Goal: Task Accomplishment & Management: Complete application form

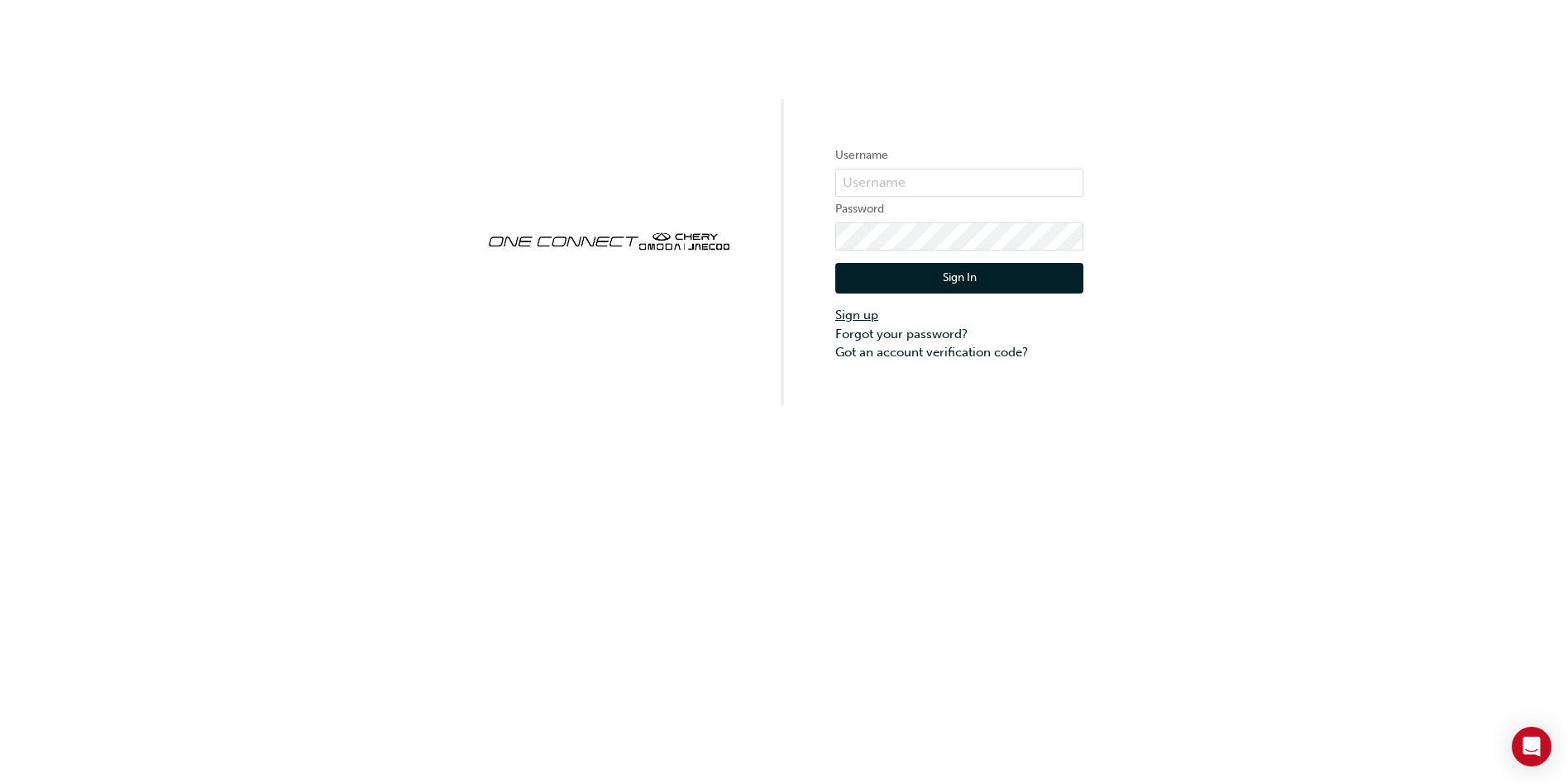
click at [866, 318] on link "Sign up" at bounding box center [959, 316] width 248 height 19
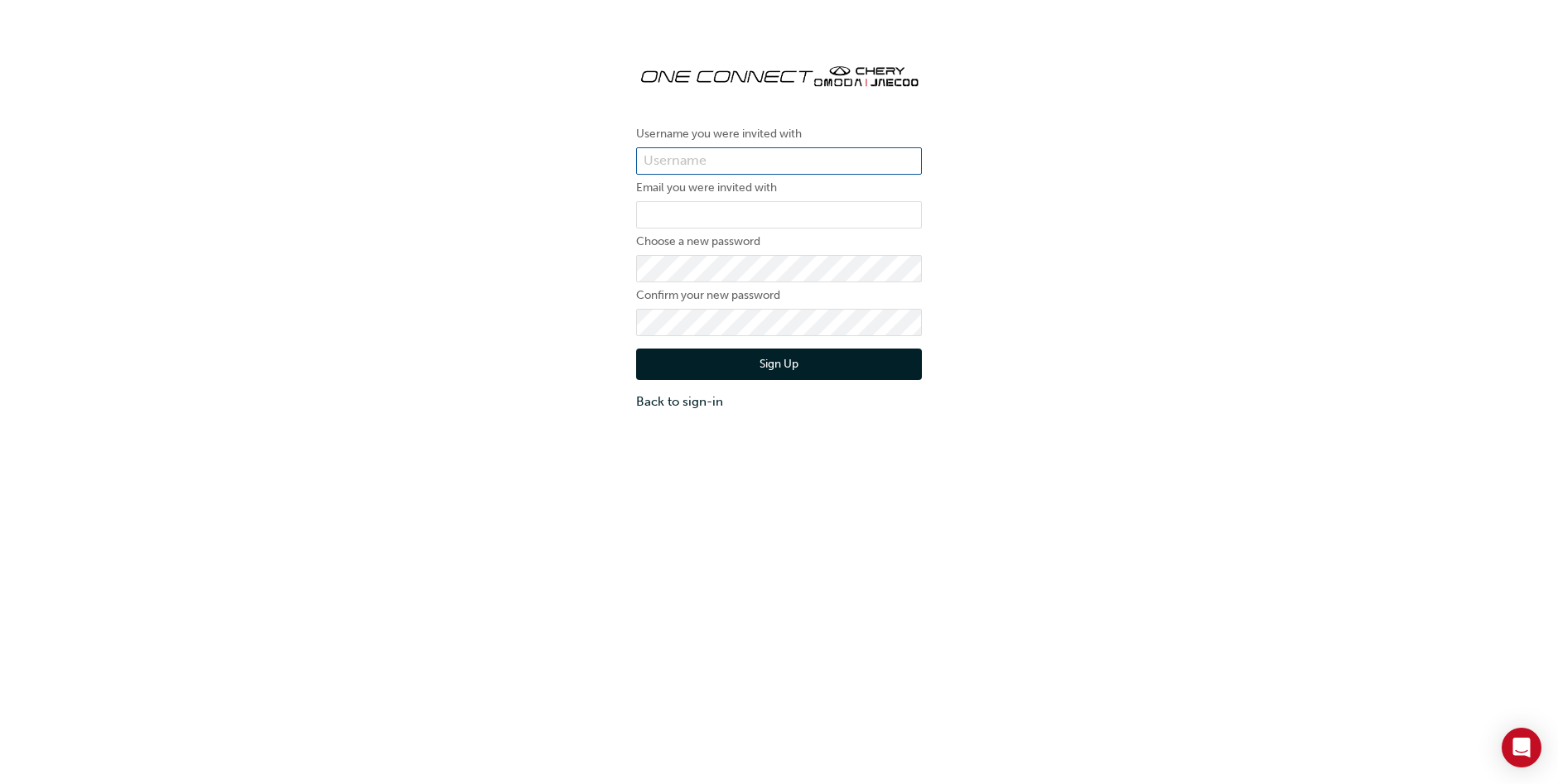
click at [765, 165] on input "text" at bounding box center [779, 161] width 286 height 28
click at [597, 154] on div "Username you were invited with Email you were invited with Choose a new passwor…" at bounding box center [779, 230] width 1558 height 386
click at [752, 155] on input "text" at bounding box center [779, 161] width 286 height 28
click at [1135, 302] on div "Username you were invited with Email you were invited with Choose a new passwor…" at bounding box center [779, 230] width 1558 height 386
click at [714, 211] on input "email" at bounding box center [779, 215] width 286 height 28
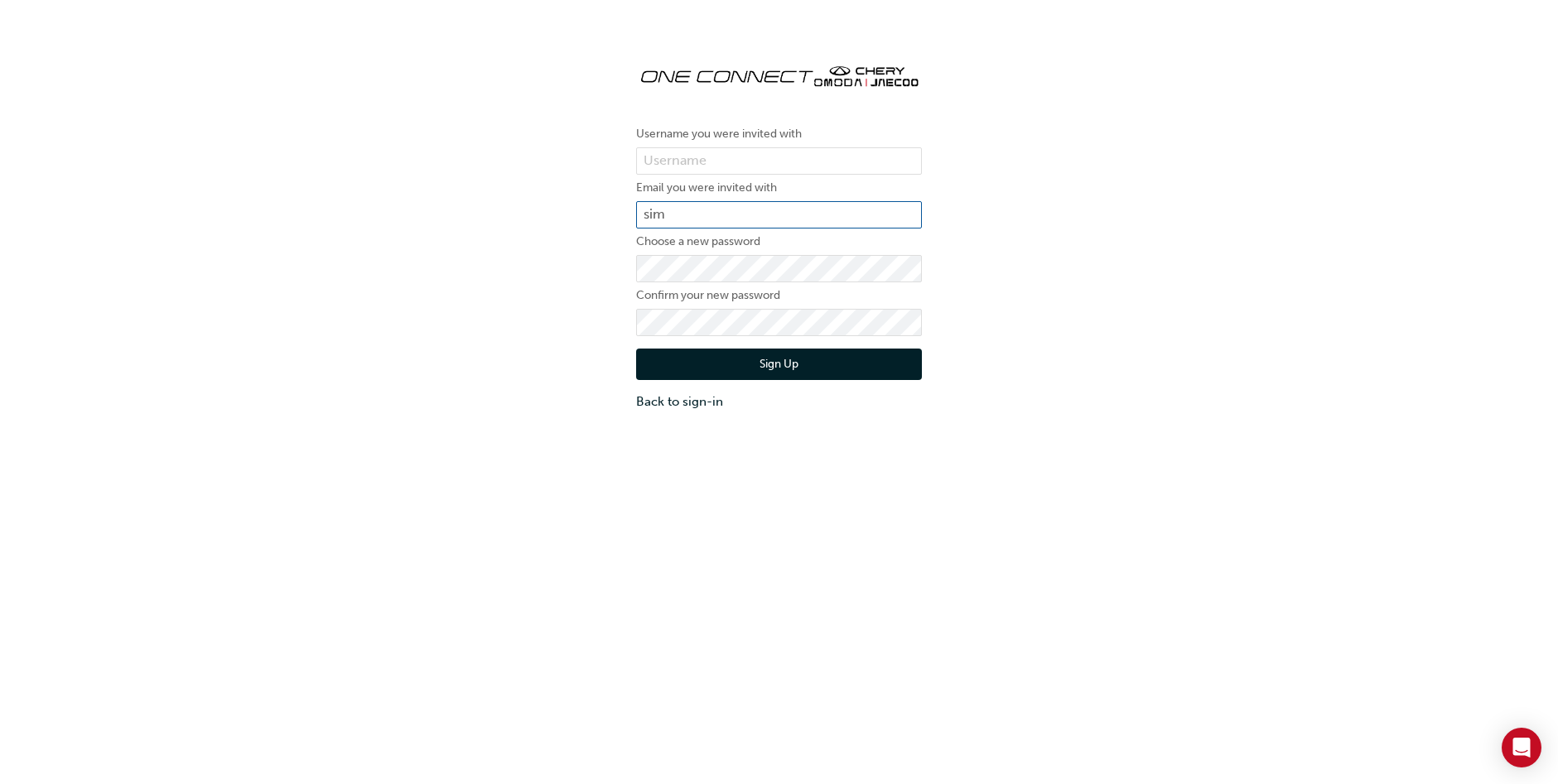
type input "simont@booranmotors.com.au"
click at [716, 171] on input "text" at bounding box center [779, 161] width 286 height 28
click at [779, 156] on input "text" at bounding box center [779, 161] width 286 height 28
type input "s"
click at [754, 160] on input "SimonT" at bounding box center [779, 161] width 286 height 28
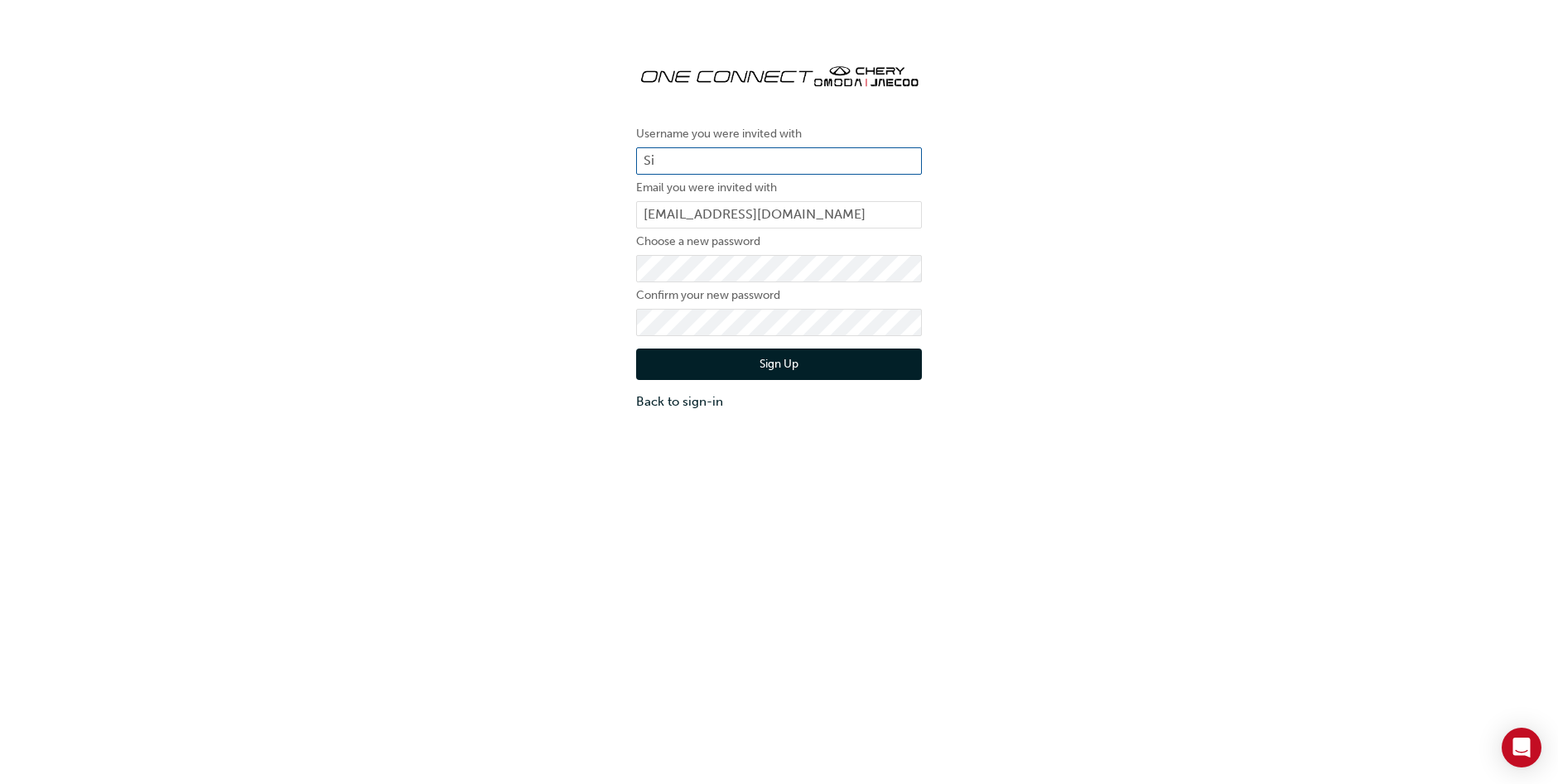
type input "S"
click at [754, 160] on input "text" at bounding box center [779, 161] width 286 height 28
click at [367, 113] on div "Username you were invited with 21268 Email you were invited with simont@booranm…" at bounding box center [779, 230] width 1558 height 386
click at [694, 150] on input "21268" at bounding box center [779, 161] width 286 height 28
type input "2"
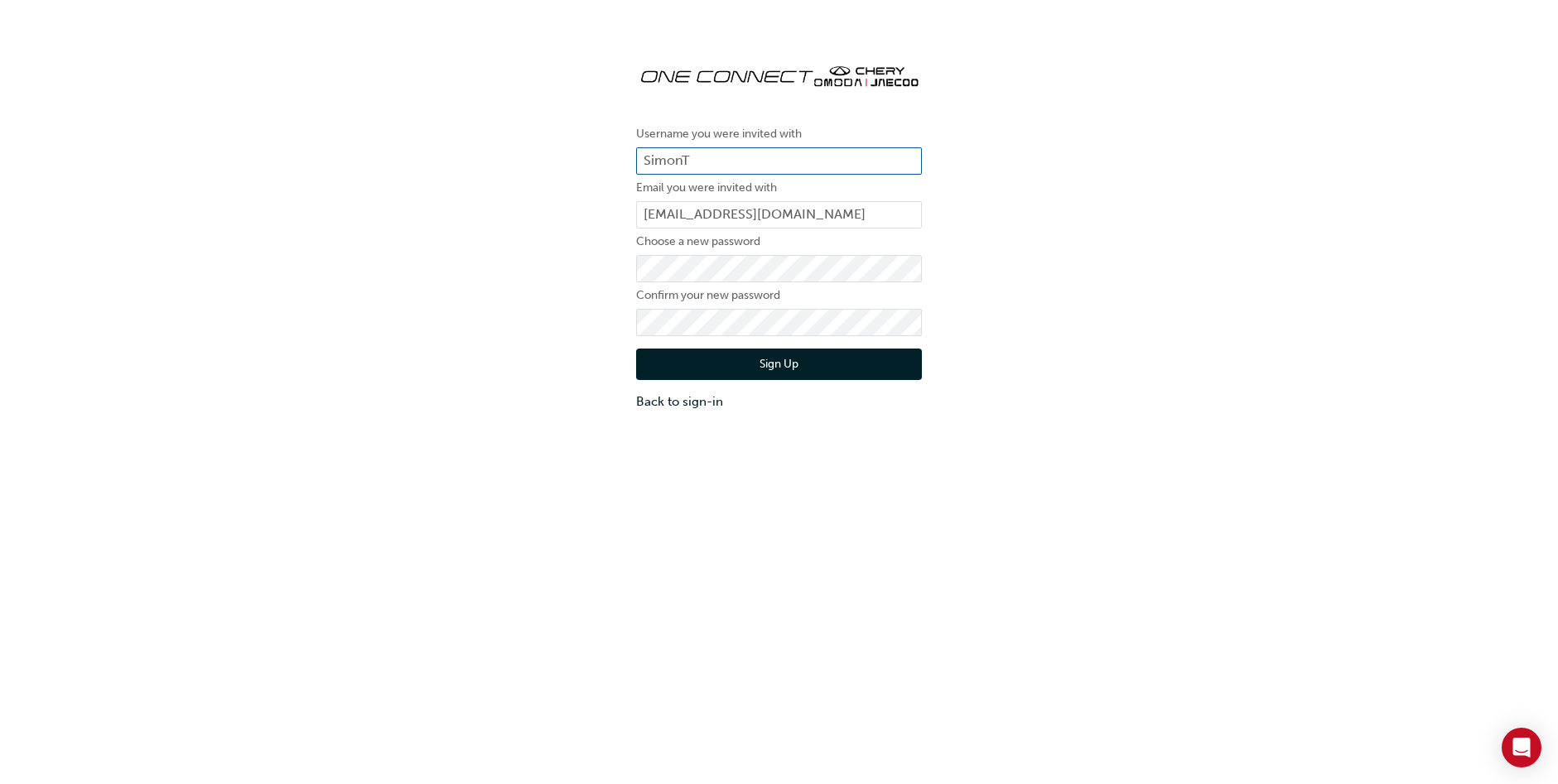
click at [743, 152] on input "SimonT" at bounding box center [779, 161] width 286 height 28
type input "Simont"
click at [808, 357] on button "Sign Up" at bounding box center [779, 365] width 286 height 32
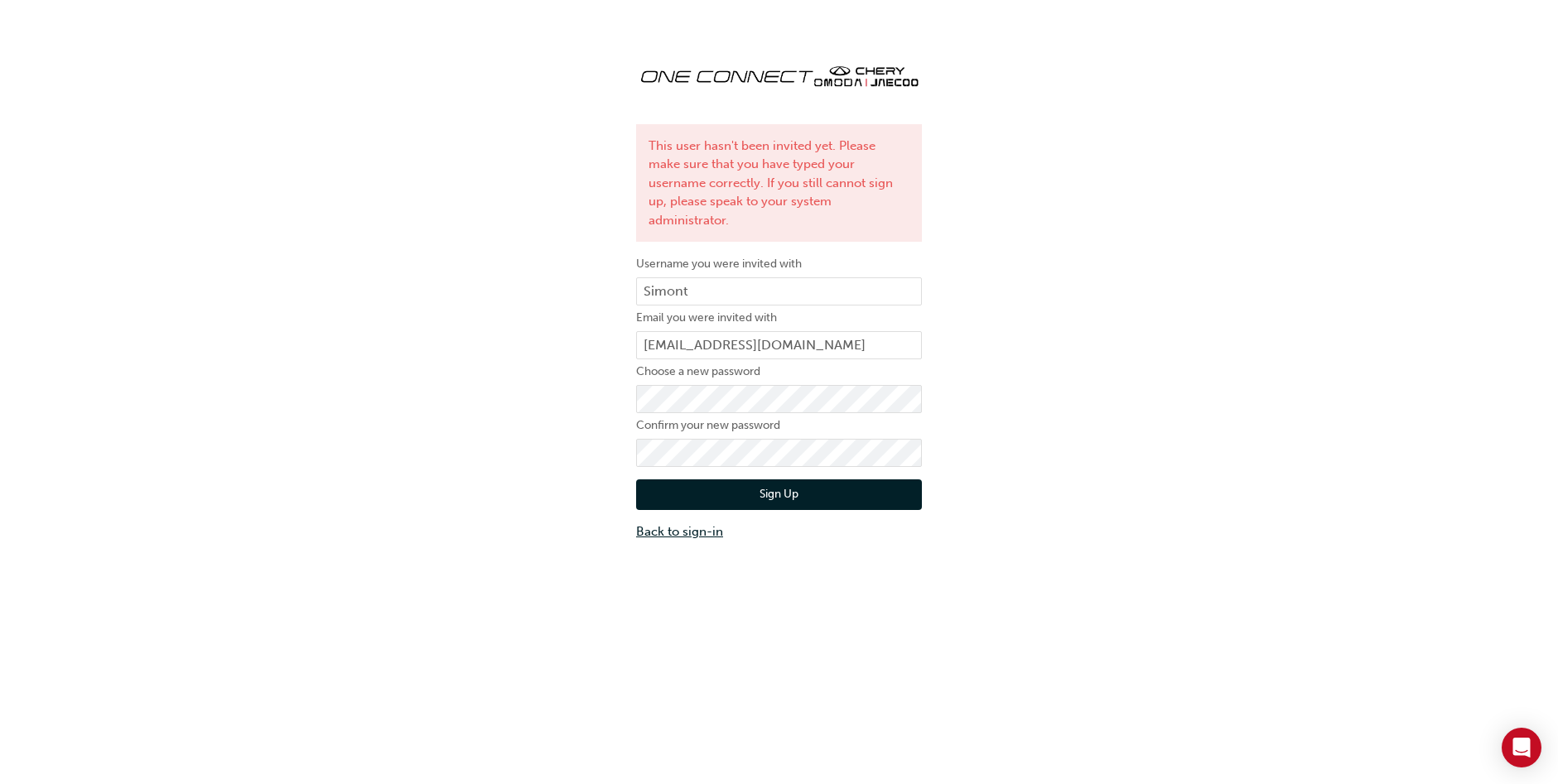
click at [673, 522] on link "Back to sign-in" at bounding box center [779, 532] width 286 height 19
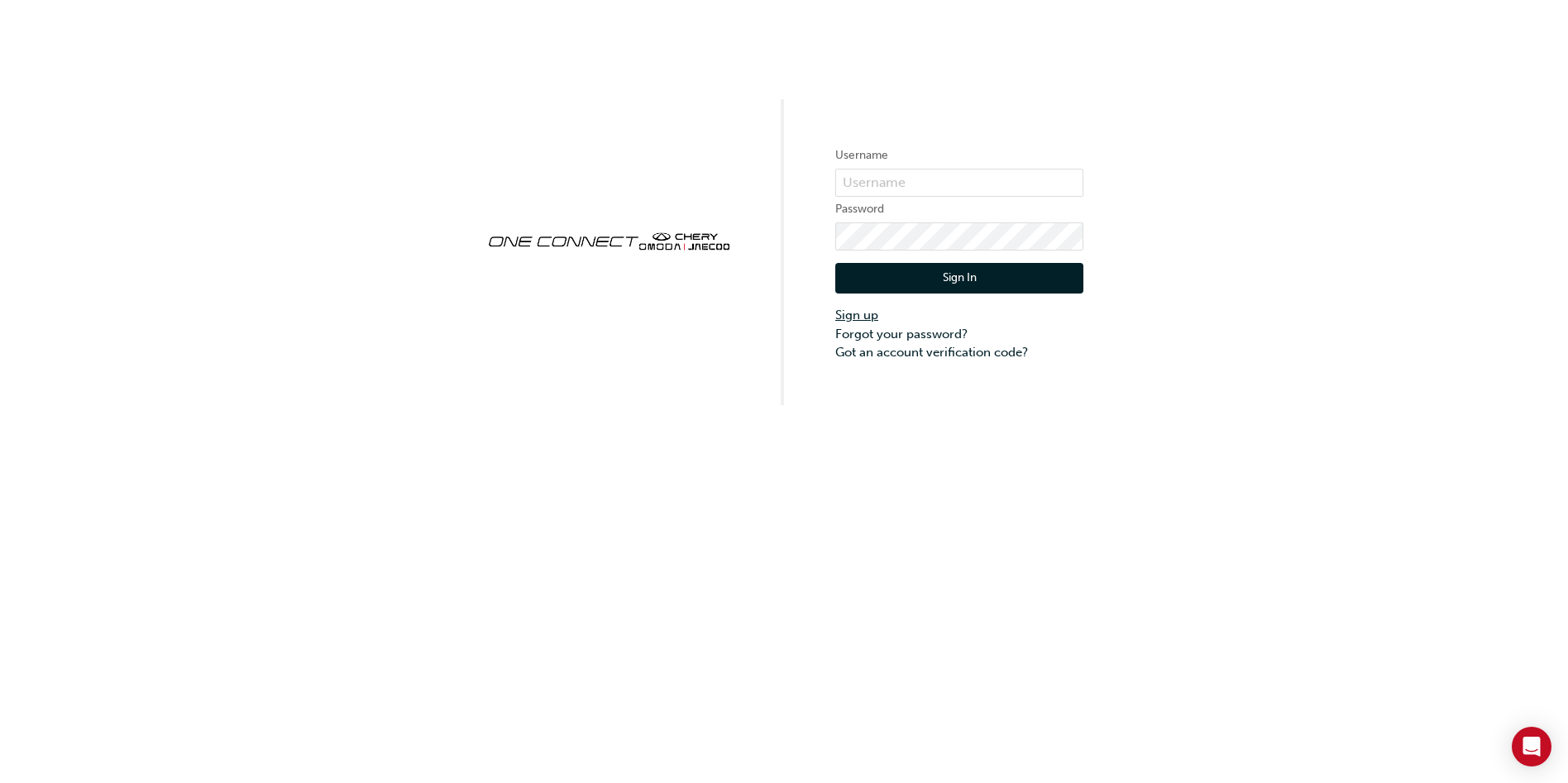
click at [856, 311] on link "Sign up" at bounding box center [959, 316] width 248 height 19
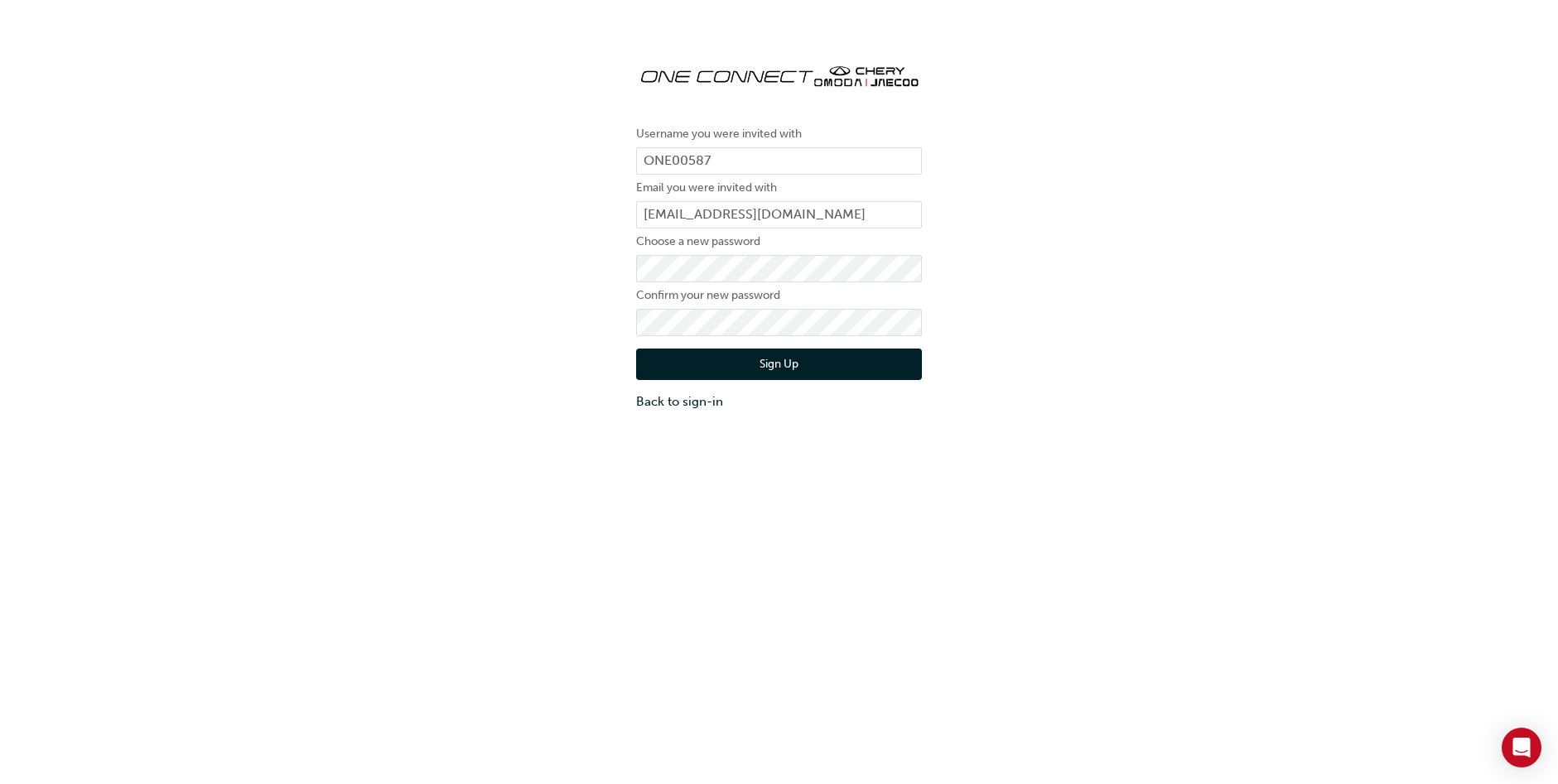
click at [1180, 240] on div "Username you were invited with ONE00587 Email you were invited with [PERSON_NAM…" at bounding box center [779, 230] width 1558 height 386
click at [754, 368] on button "Sign Up" at bounding box center [779, 365] width 286 height 32
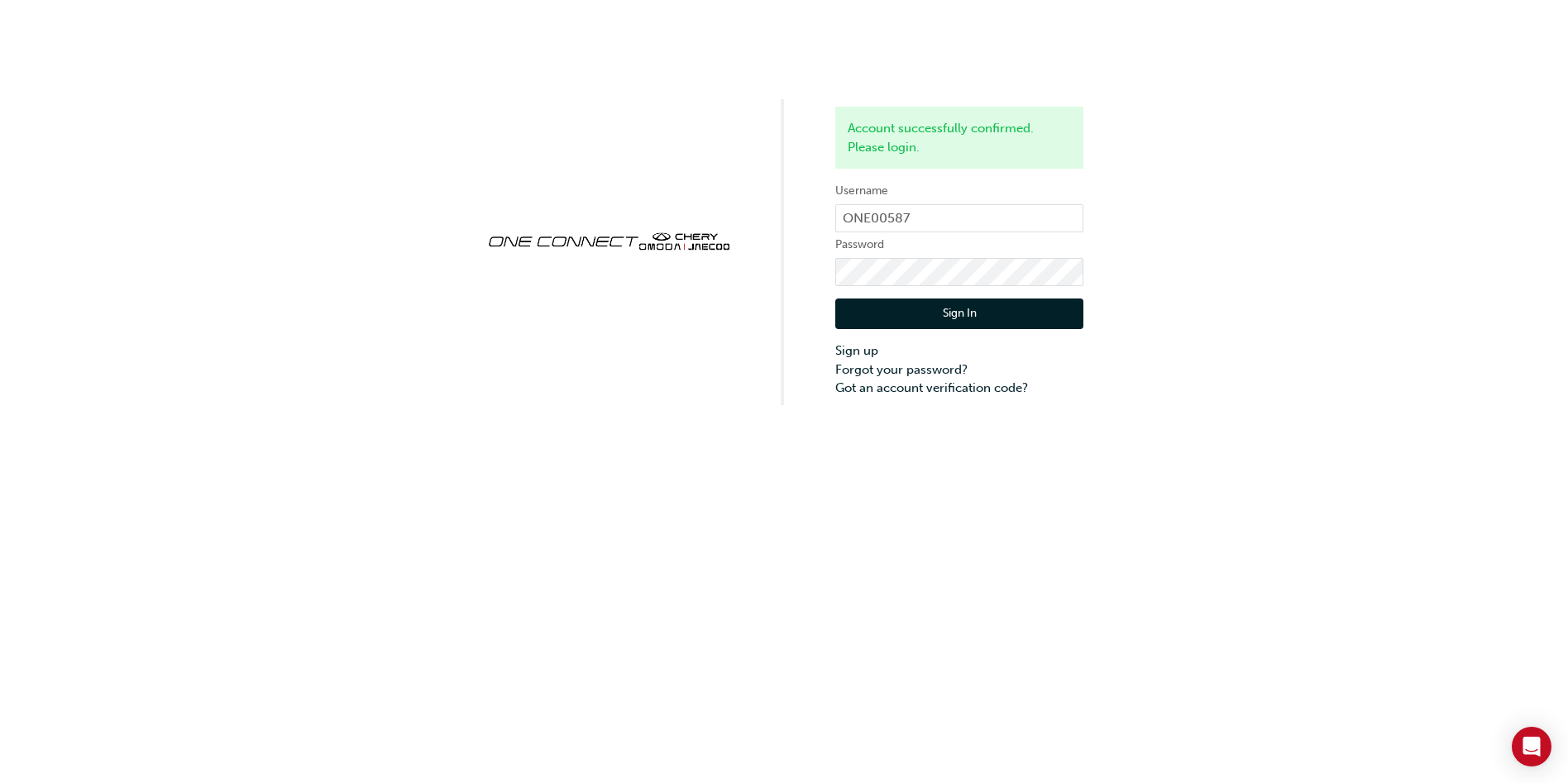
click at [980, 325] on button "Sign In" at bounding box center [959, 314] width 248 height 32
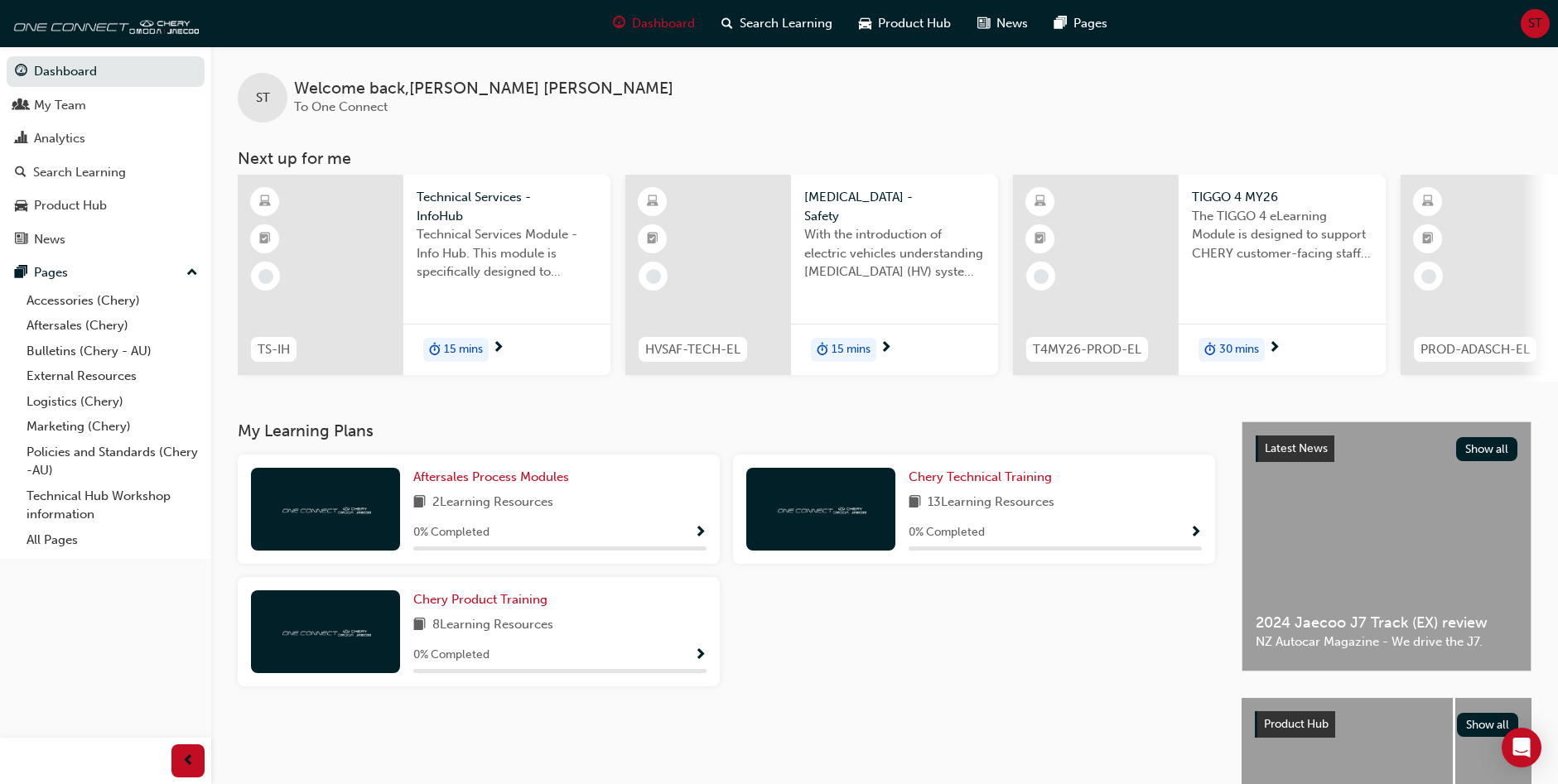
click at [851, 678] on div at bounding box center [975, 638] width 495 height 122
